Goal: Transaction & Acquisition: Book appointment/travel/reservation

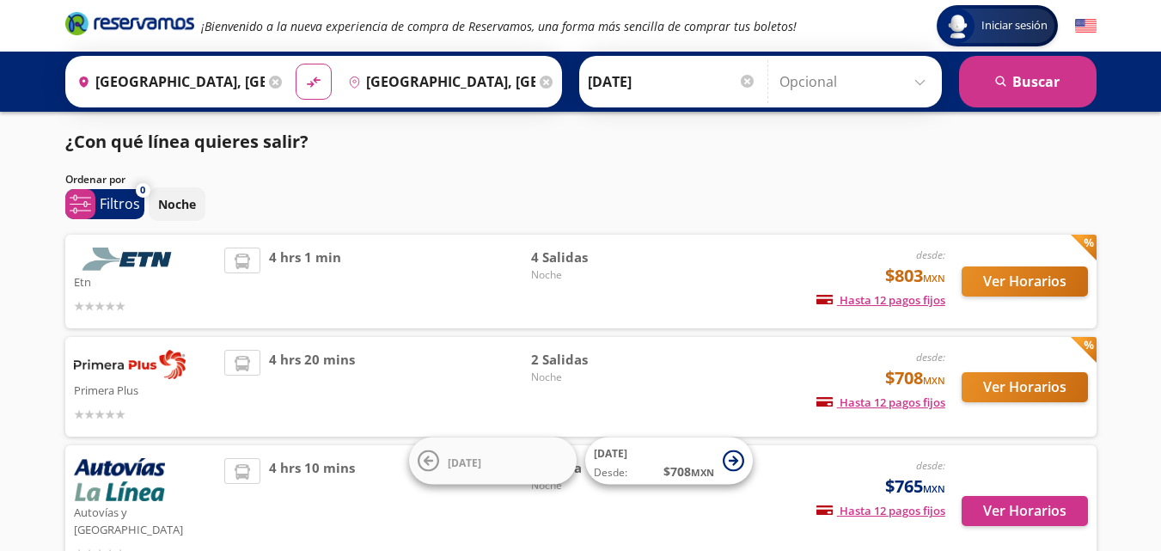
click at [1160, 533] on div "Iniciar sesión Iniciar sesión ¡Bienvenido a la nueva experiencia de compra de R…" at bounding box center [580, 335] width 1161 height 670
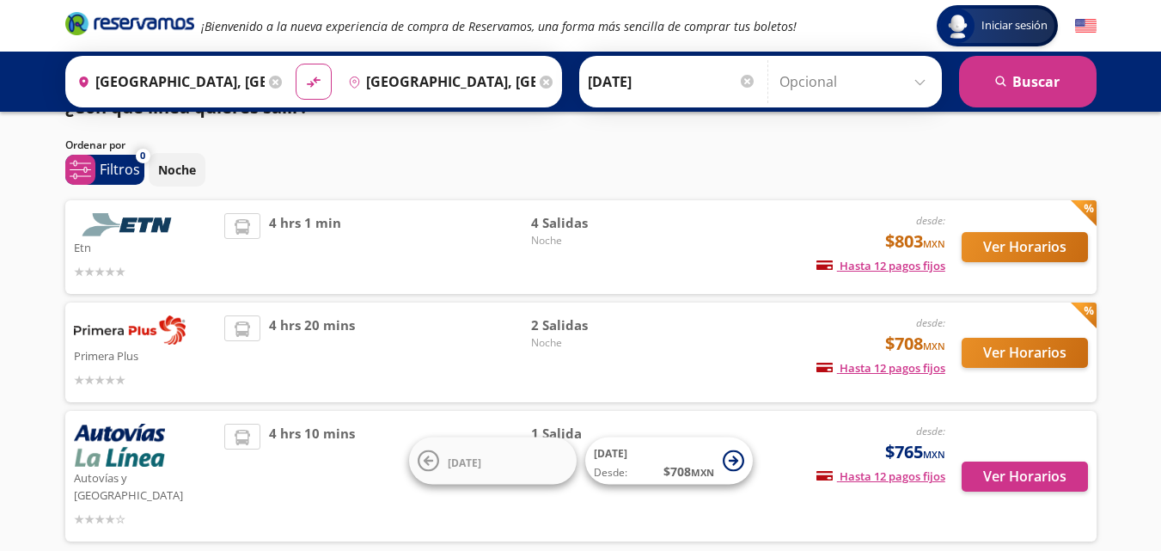
scroll to position [69, 0]
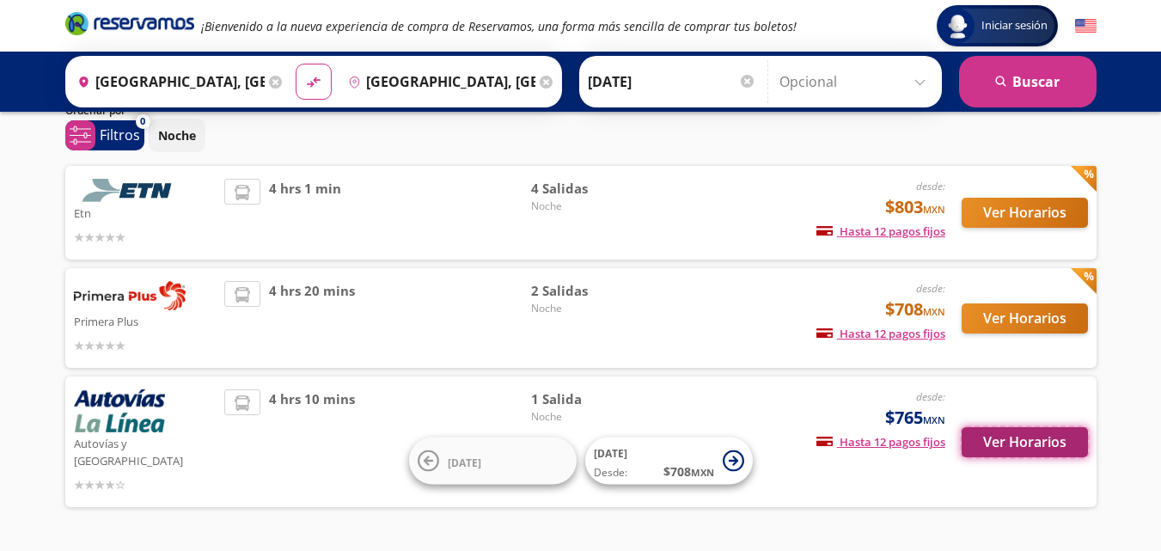
click at [1014, 429] on button "Ver Horarios" at bounding box center [1025, 442] width 126 height 30
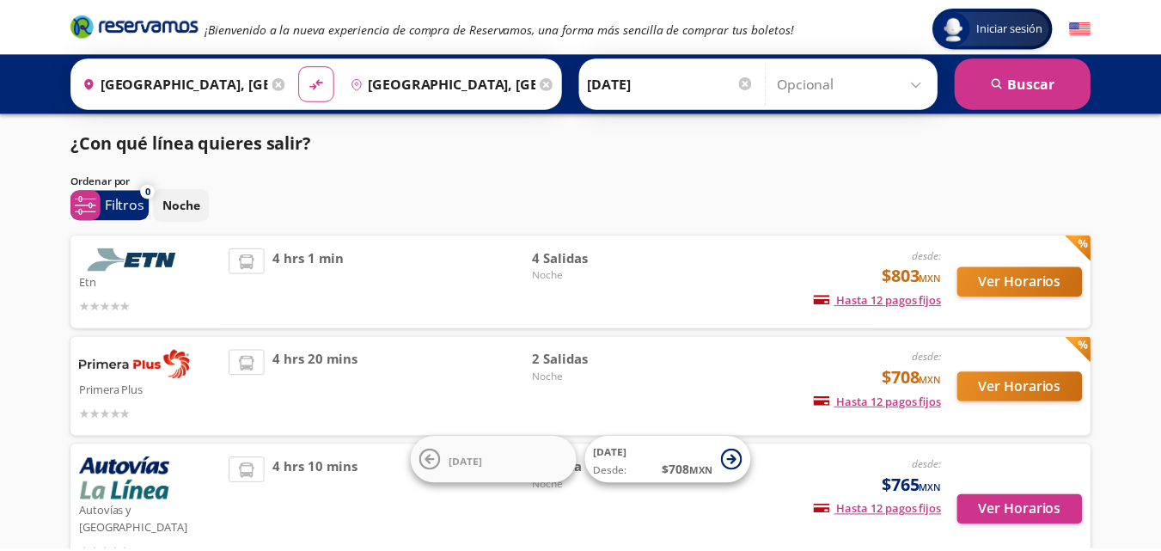
scroll to position [69, 0]
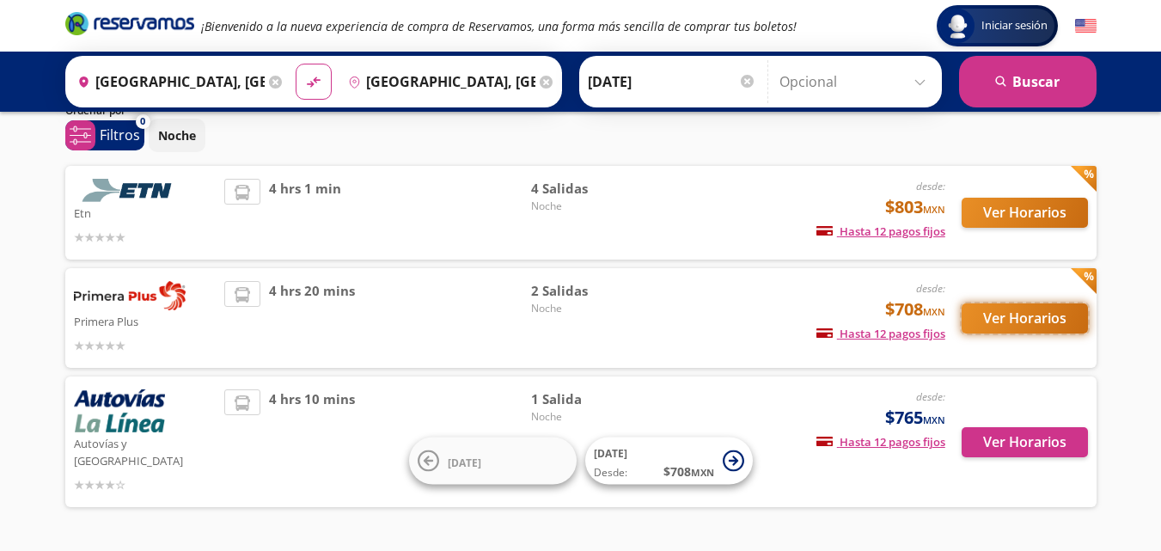
click at [991, 322] on button "Ver Horarios" at bounding box center [1025, 318] width 126 height 30
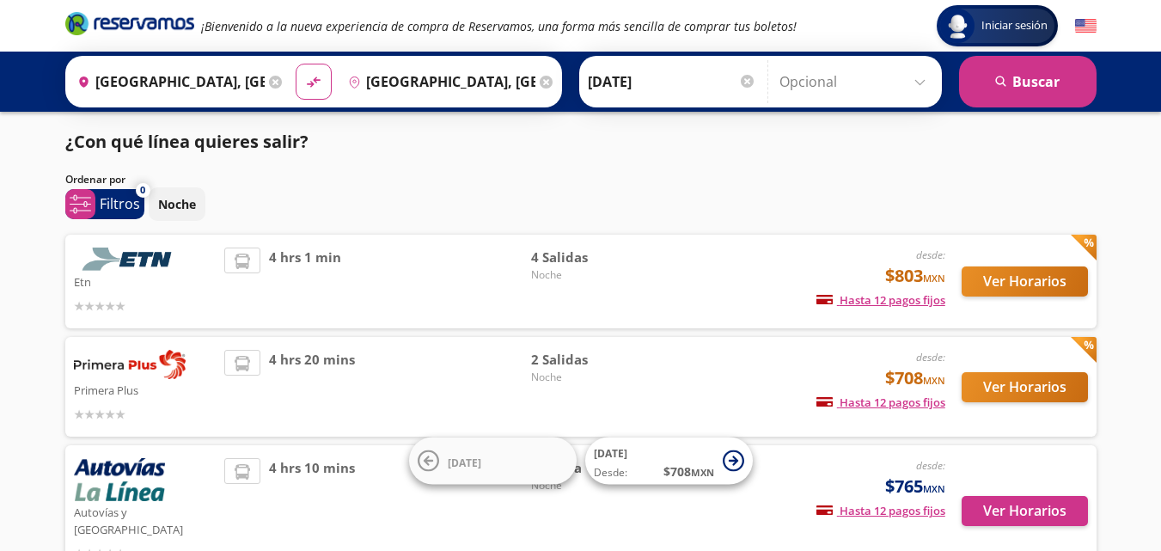
scroll to position [69, 0]
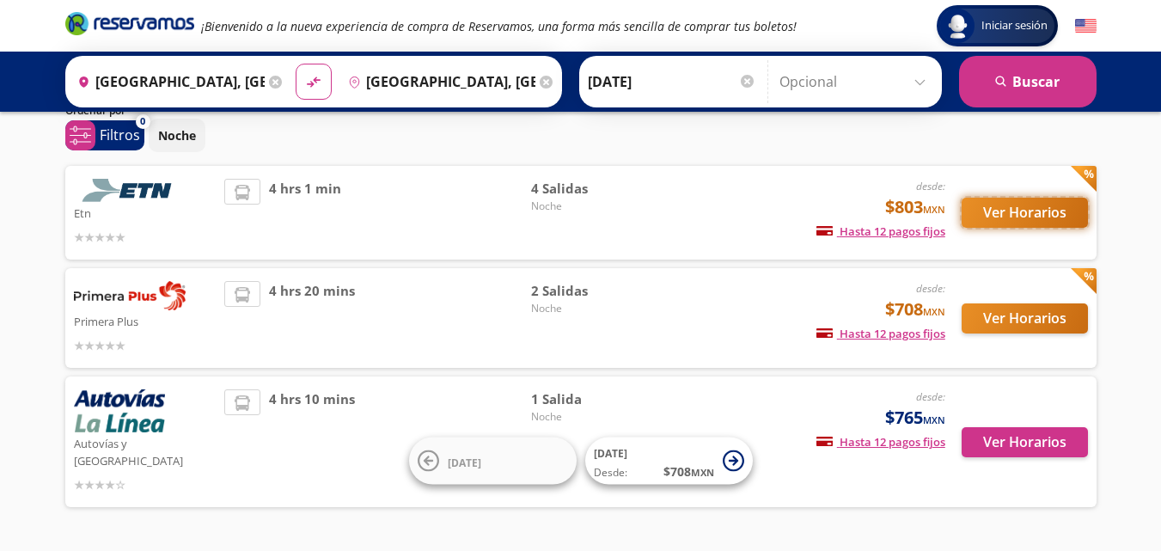
click at [999, 213] on button "Ver Horarios" at bounding box center [1025, 213] width 126 height 30
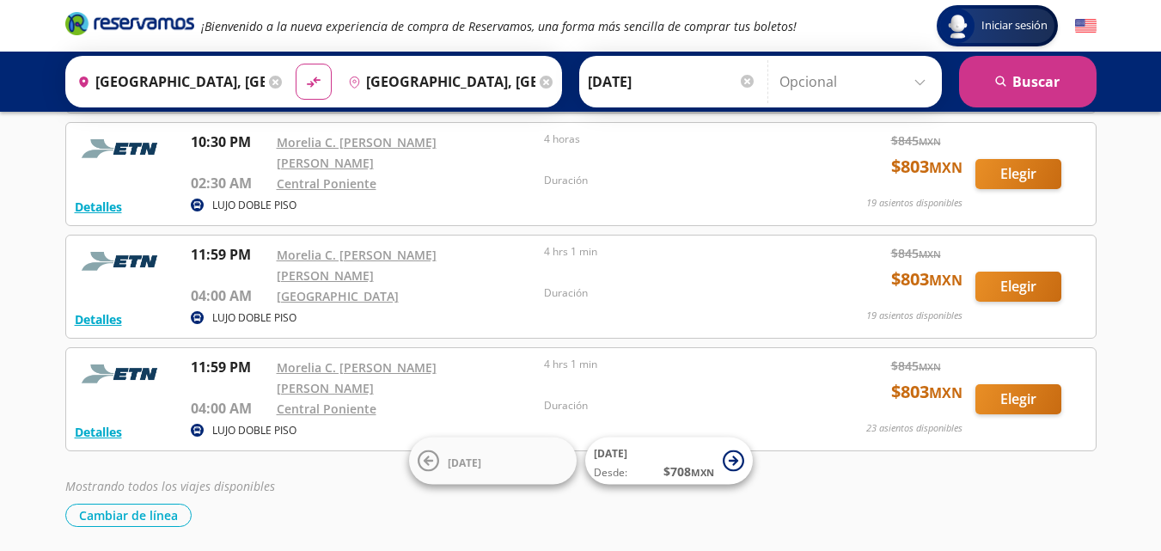
scroll to position [206, 0]
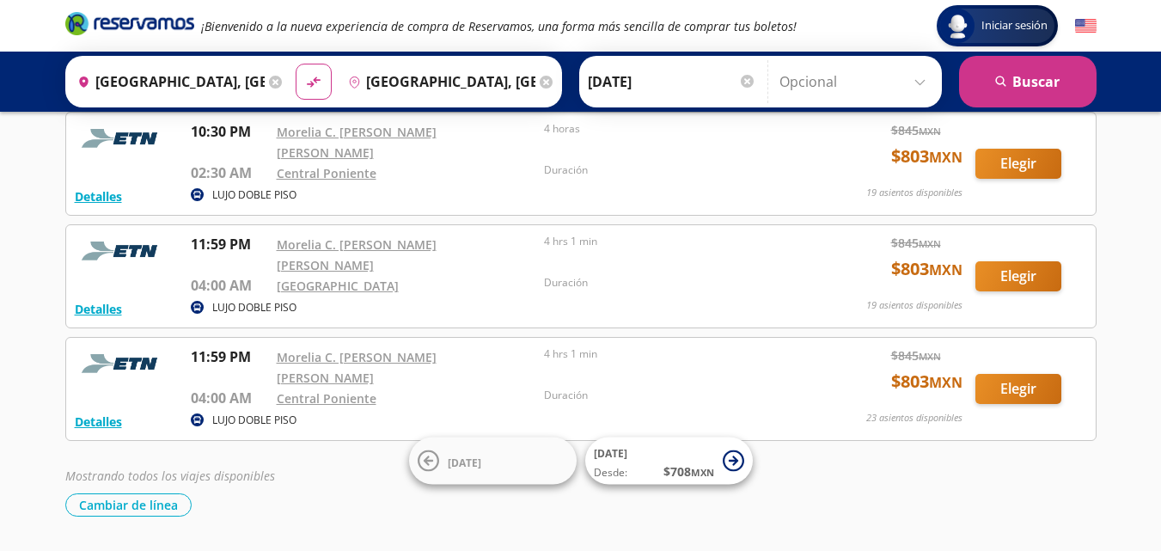
click at [747, 80] on div at bounding box center [747, 81] width 13 height 13
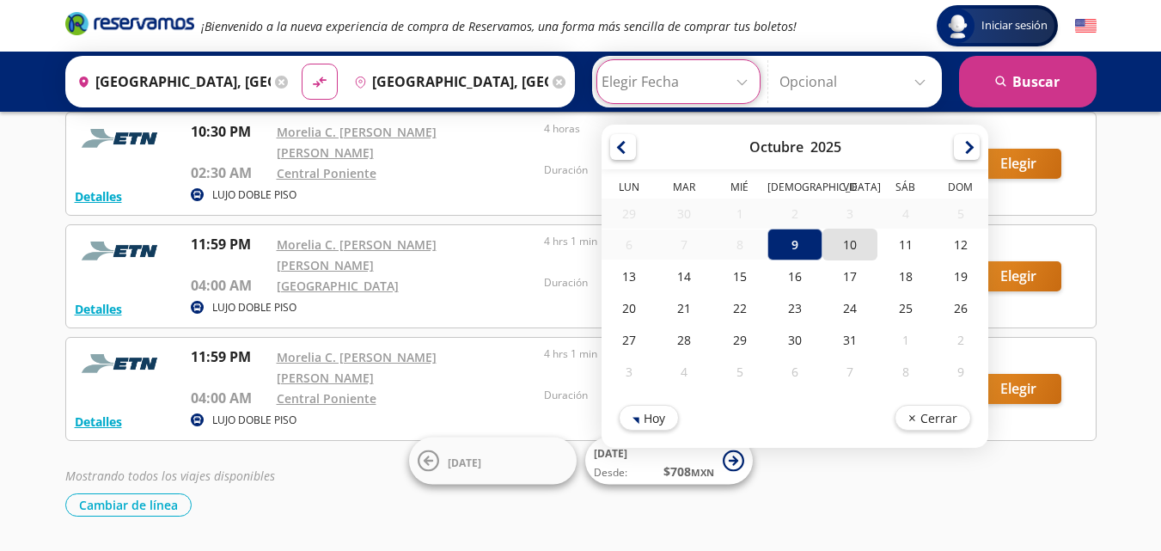
click at [841, 247] on div "10" at bounding box center [850, 245] width 55 height 32
type input "[DATE]"
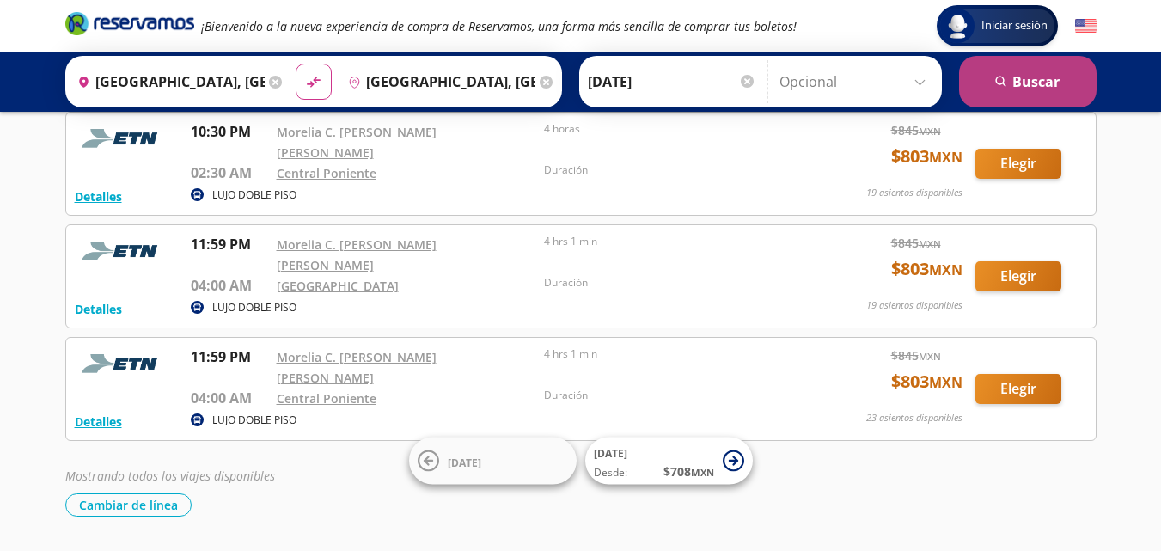
click at [989, 86] on button "search [GEOGRAPHIC_DATA]" at bounding box center [1028, 82] width 138 height 52
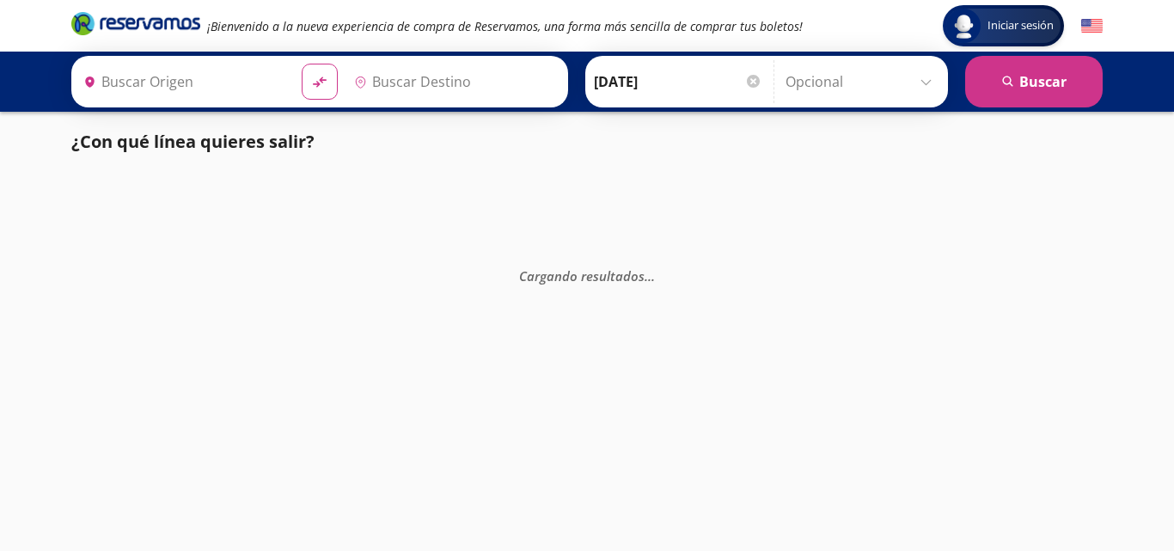
type input "[GEOGRAPHIC_DATA], [GEOGRAPHIC_DATA]"
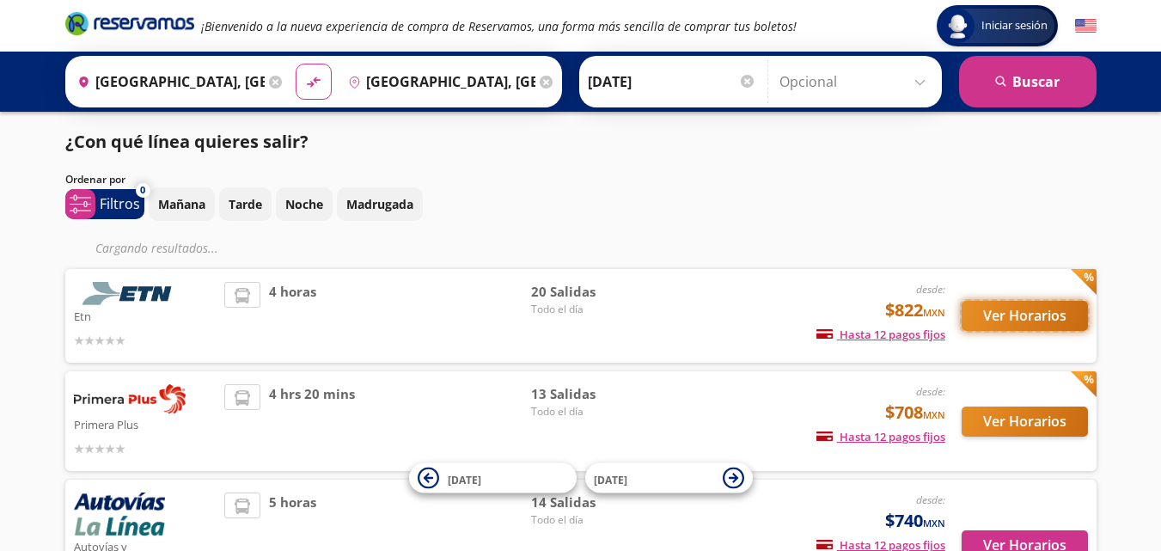
click at [1028, 313] on button "Ver Horarios" at bounding box center [1025, 316] width 126 height 30
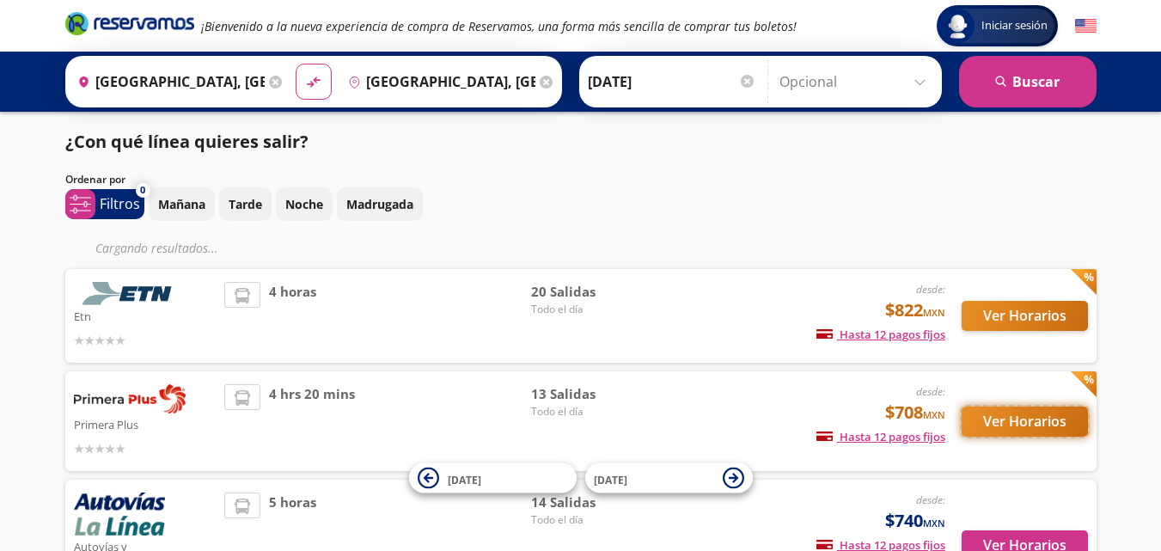
click at [1014, 419] on button "Ver Horarios" at bounding box center [1025, 422] width 126 height 30
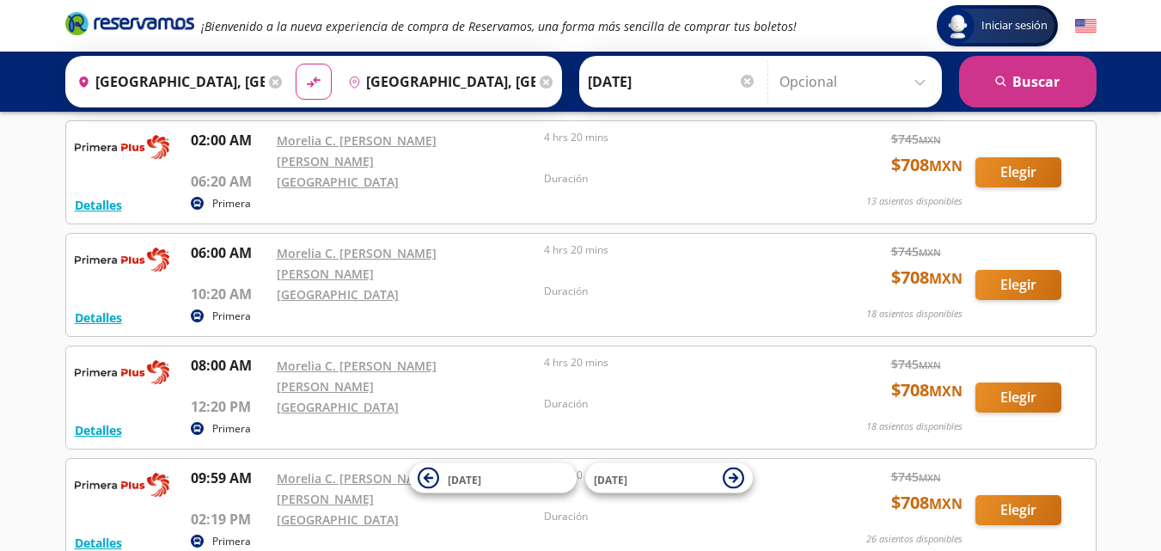
scroll to position [138, 0]
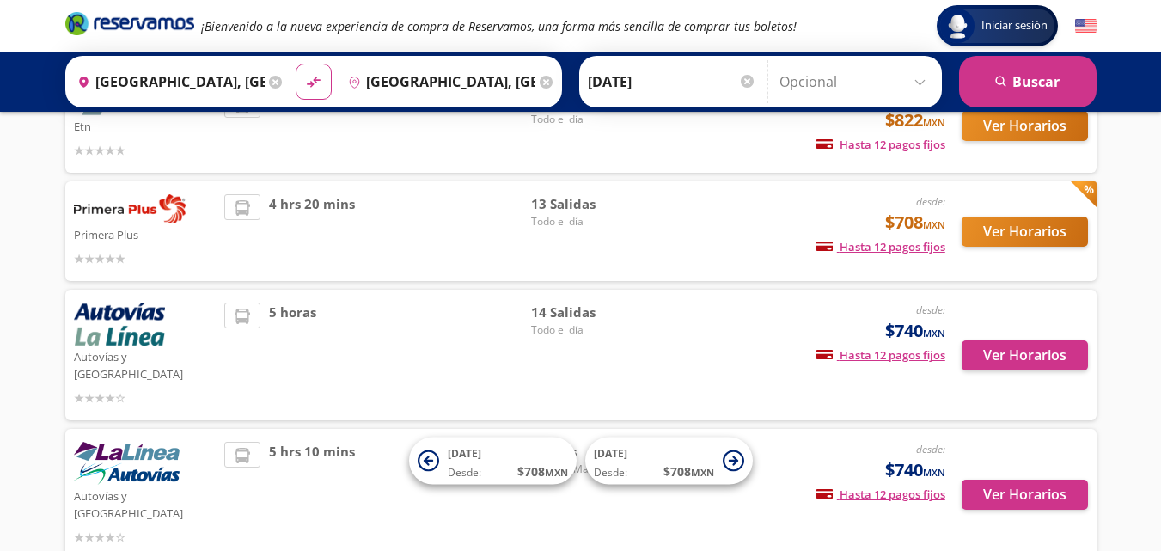
scroll to position [172, 0]
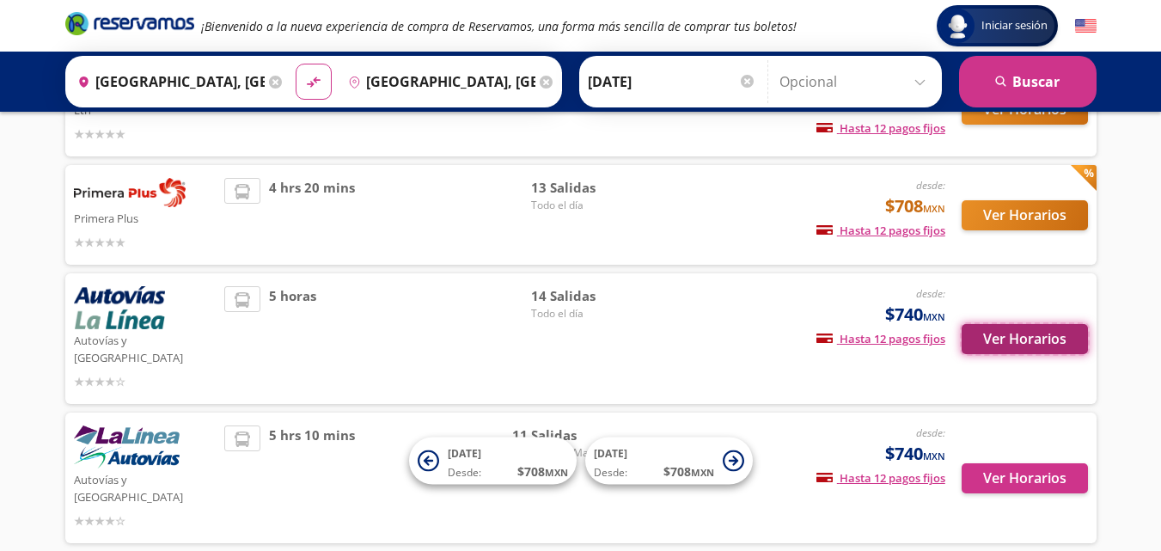
click at [1034, 325] on button "Ver Horarios" at bounding box center [1025, 339] width 126 height 30
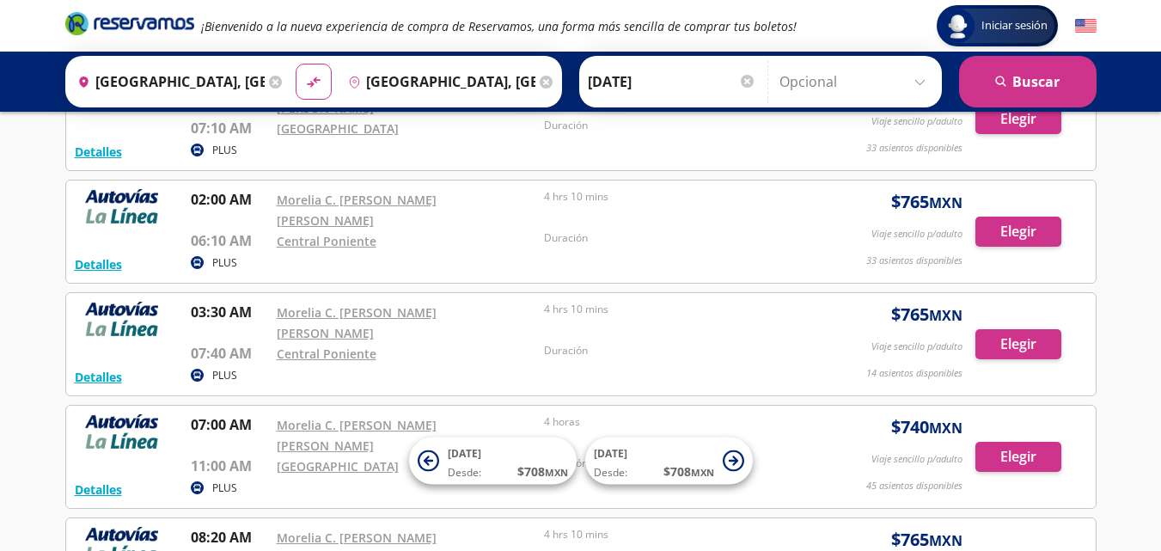
scroll to position [389, 0]
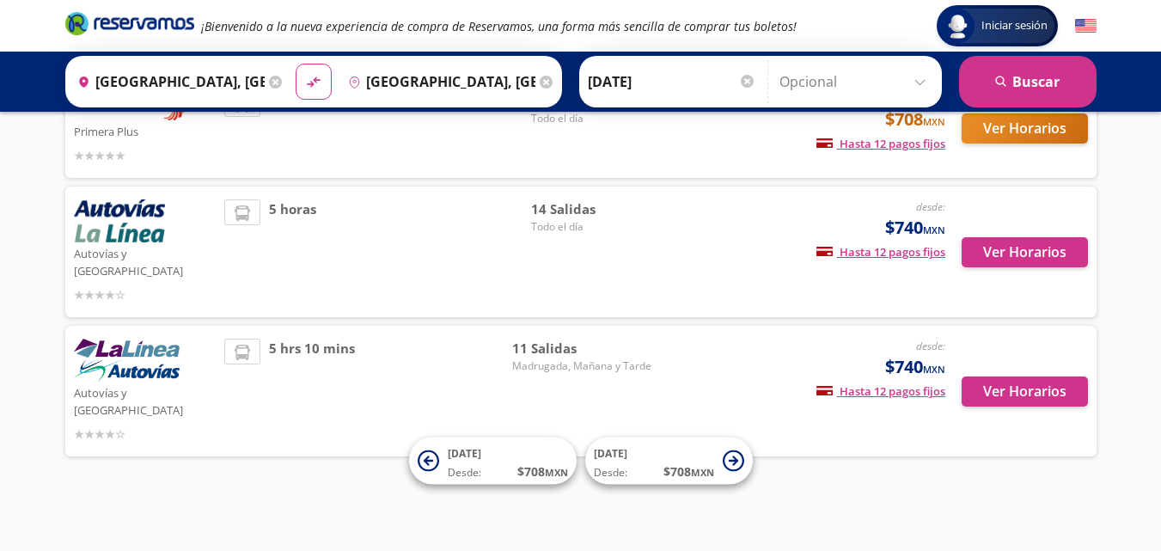
scroll to position [172, 0]
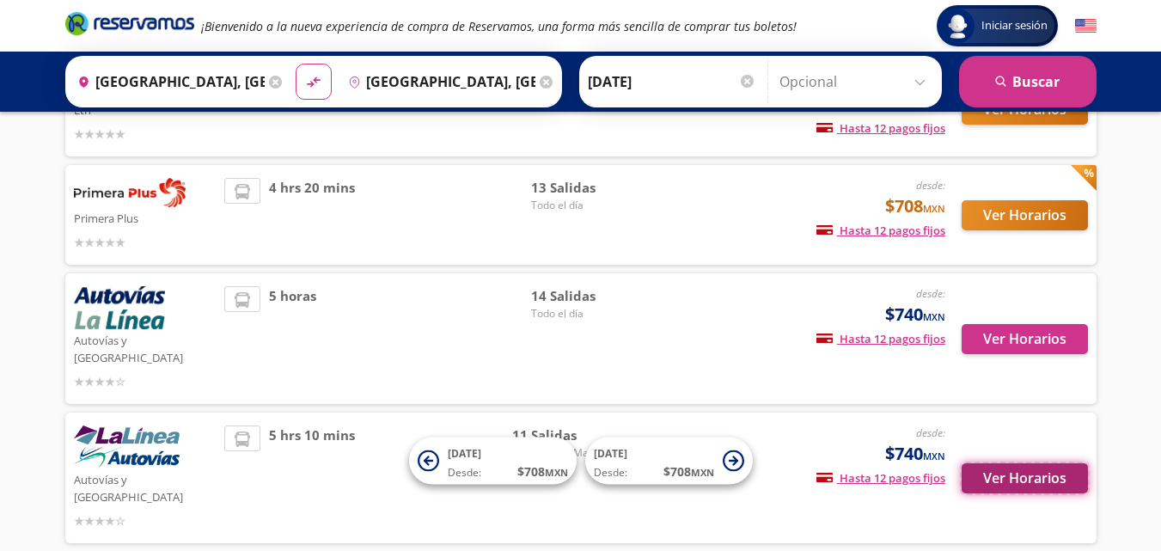
click at [976, 463] on button "Ver Horarios" at bounding box center [1025, 478] width 126 height 30
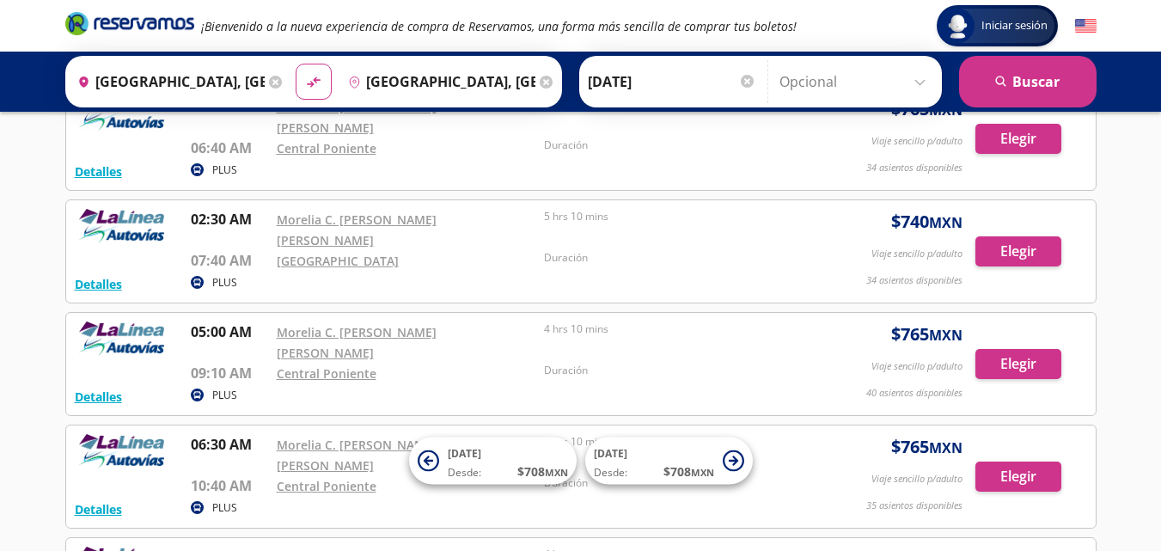
scroll to position [241, 0]
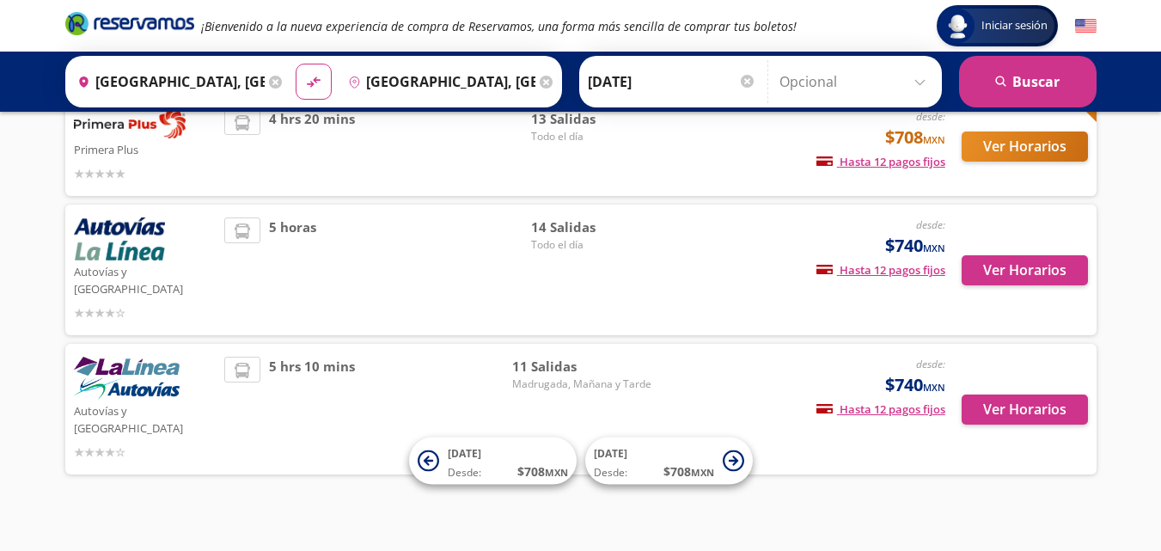
scroll to position [172, 0]
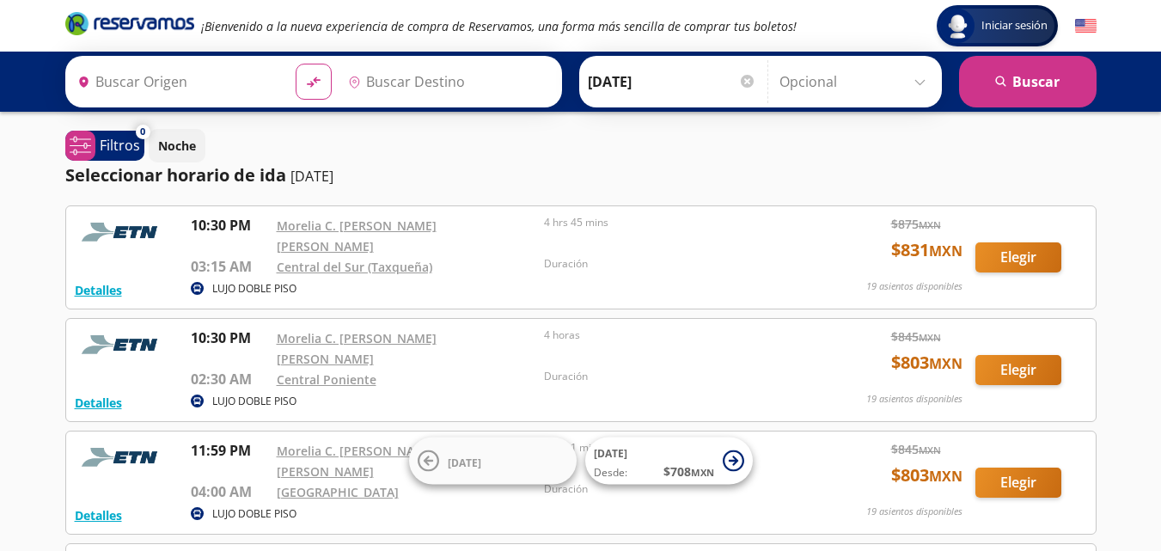
type input "[GEOGRAPHIC_DATA], [GEOGRAPHIC_DATA]"
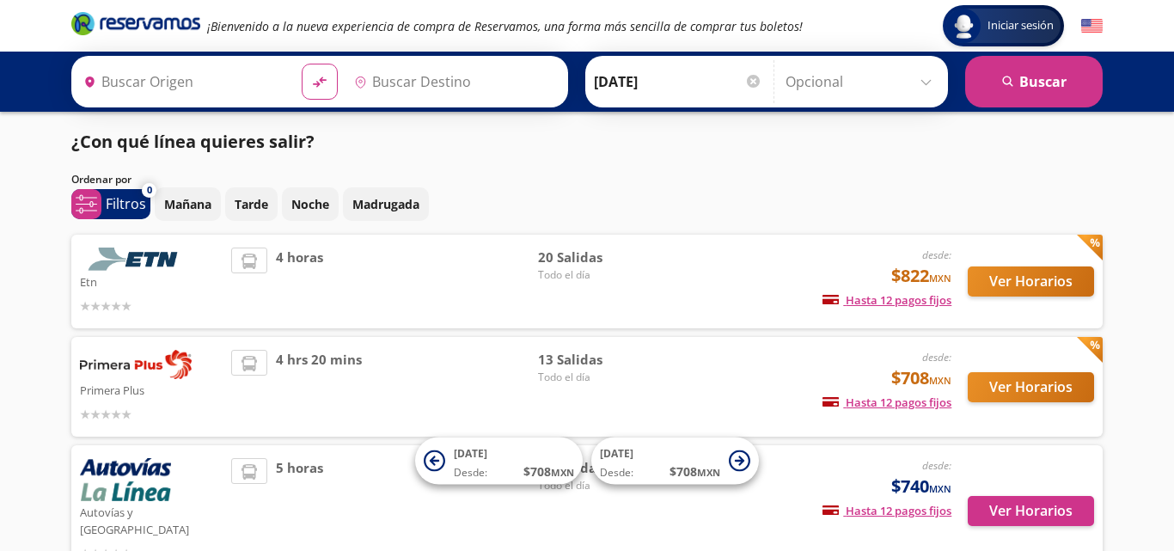
type input "[GEOGRAPHIC_DATA], [GEOGRAPHIC_DATA]"
